Goal: Information Seeking & Learning: Find contact information

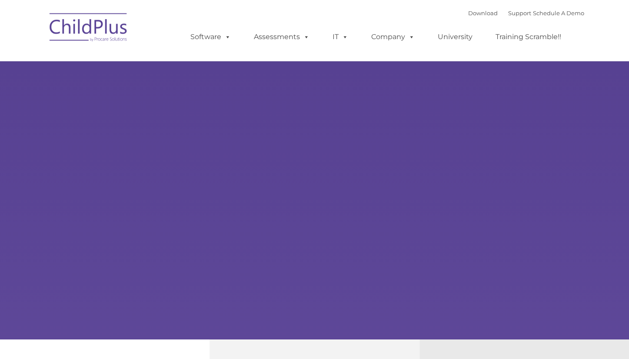
type input ""
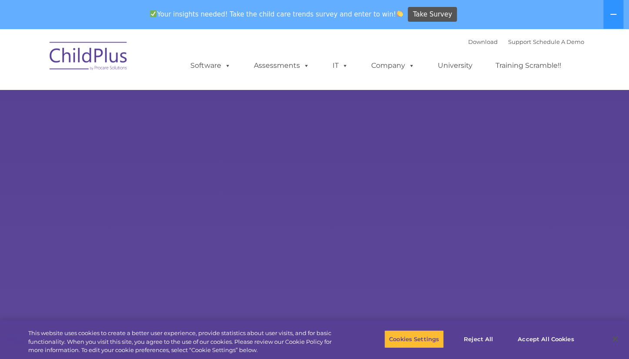
select select "MEDIUM"
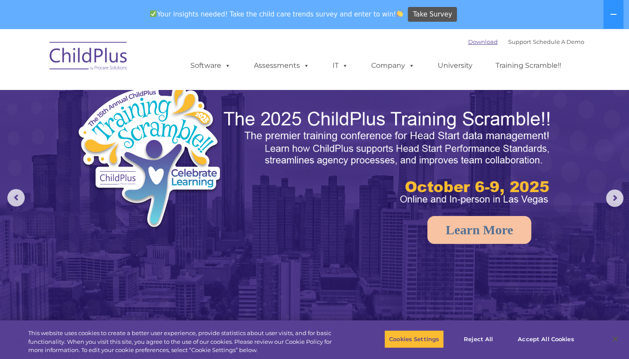
click at [468, 41] on link "Download" at bounding box center [483, 41] width 30 height 7
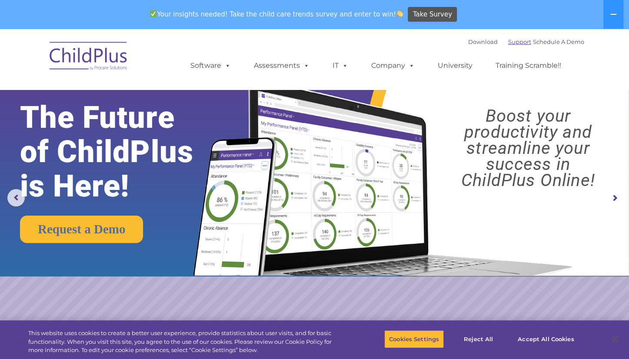
click at [510, 42] on link "Support" at bounding box center [519, 41] width 23 height 7
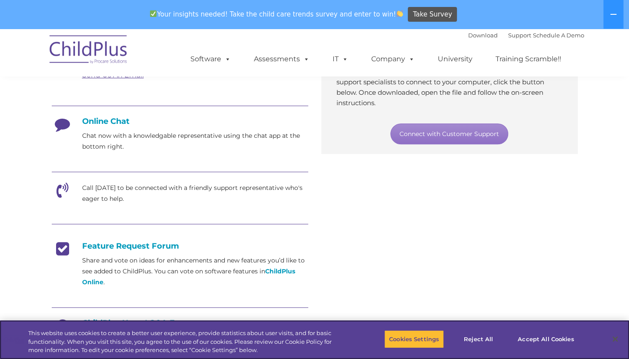
scroll to position [222, 0]
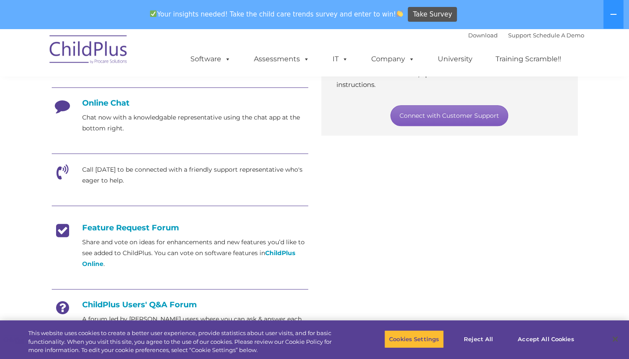
click at [434, 110] on link "Connect with Customer Support" at bounding box center [450, 115] width 118 height 21
click at [460, 121] on link "Connect with Customer Support" at bounding box center [450, 115] width 118 height 21
click at [440, 119] on link "Connect with Customer Support" at bounding box center [450, 115] width 118 height 21
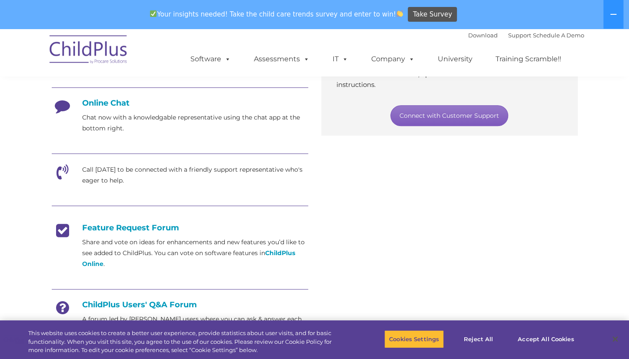
click at [454, 122] on link "Connect with Customer Support" at bounding box center [450, 115] width 118 height 21
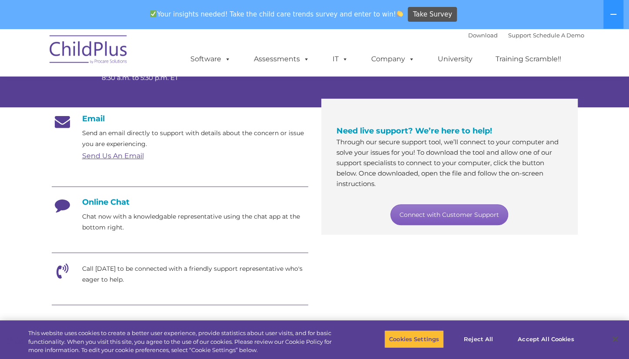
scroll to position [128, 0]
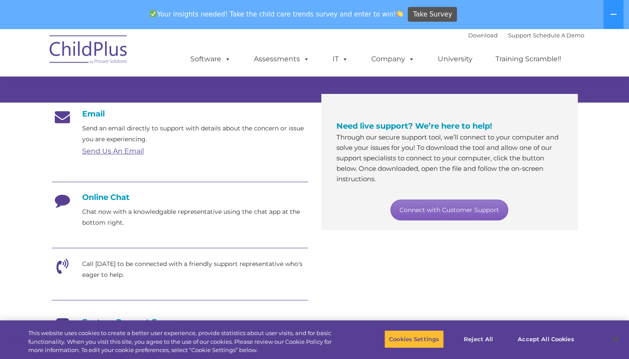
click at [440, 218] on link "Connect with Customer Support" at bounding box center [450, 210] width 118 height 21
click at [446, 213] on link "Connect with Customer Support" at bounding box center [450, 210] width 118 height 21
click at [446, 212] on link "Connect with Customer Support" at bounding box center [450, 210] width 118 height 21
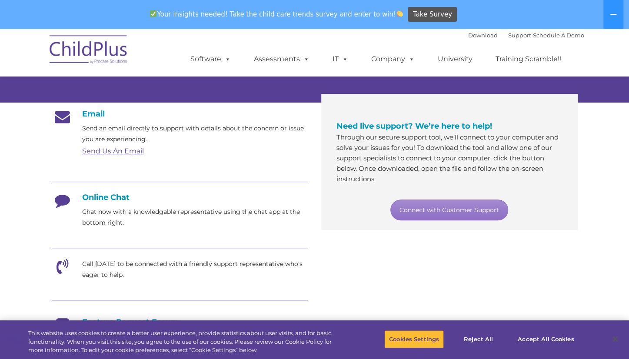
click at [351, 309] on div "Email Send an email directly to support with details about the concern or issue…" at bounding box center [314, 277] width 539 height 349
click at [439, 209] on link "Connect with Customer Support" at bounding box center [450, 210] width 118 height 21
click at [441, 208] on link "Connect with Customer Support" at bounding box center [450, 210] width 118 height 21
click at [453, 212] on link "Connect with Customer Support" at bounding box center [450, 210] width 118 height 21
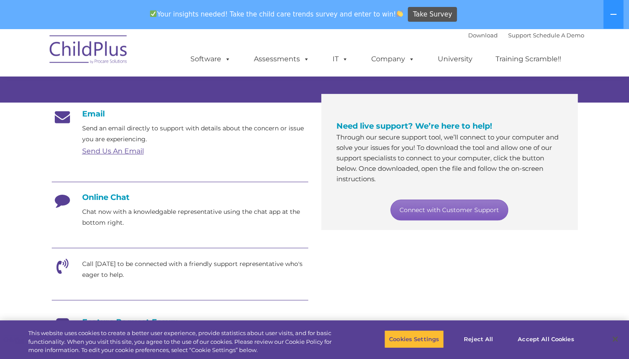
click at [453, 212] on link "Connect with Customer Support" at bounding box center [450, 210] width 118 height 21
click at [437, 207] on link "Connect with Customer Support" at bounding box center [450, 210] width 118 height 21
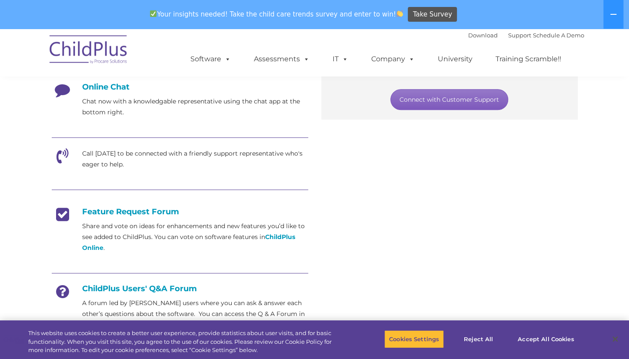
scroll to position [239, 0]
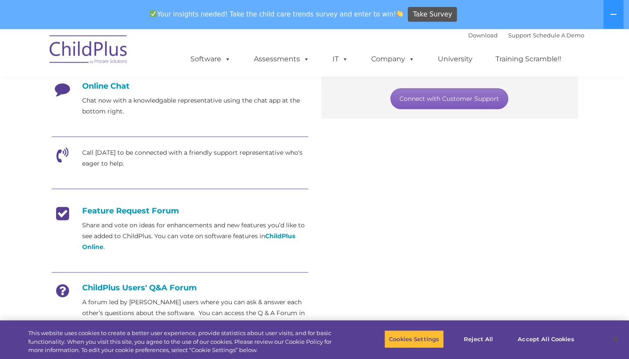
click at [433, 104] on link "Connect with Customer Support" at bounding box center [450, 98] width 118 height 21
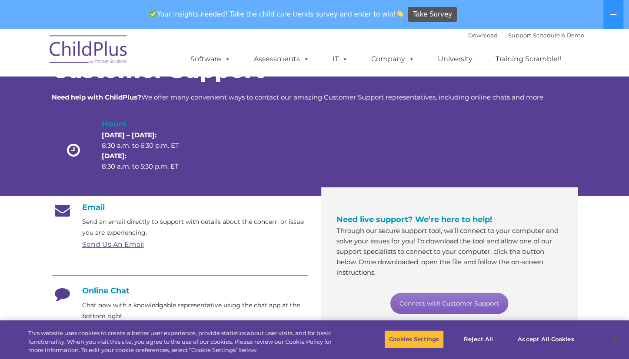
scroll to position [0, 0]
